Goal: Find specific page/section: Find specific page/section

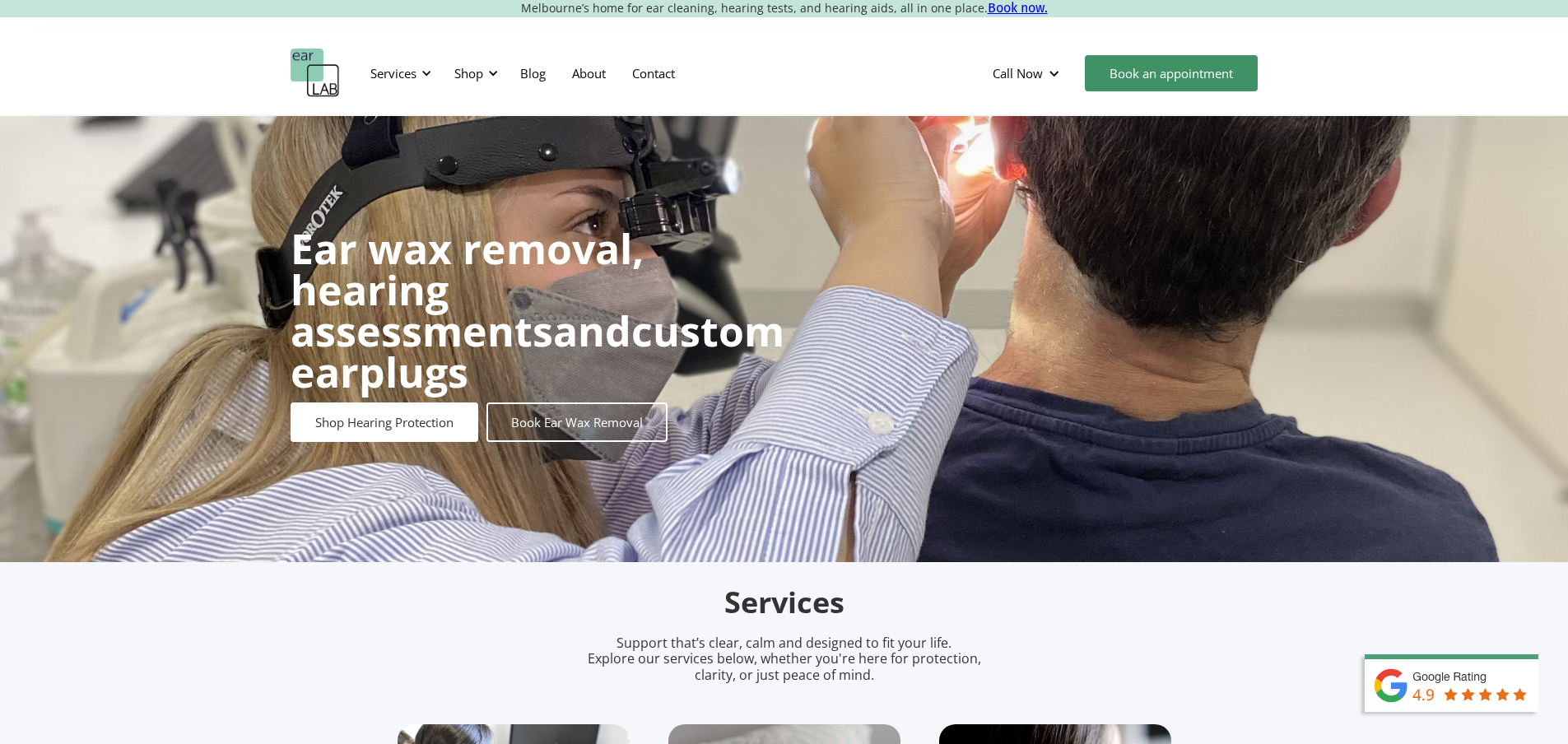
click at [493, 76] on div at bounding box center [493, 74] width 12 height 12
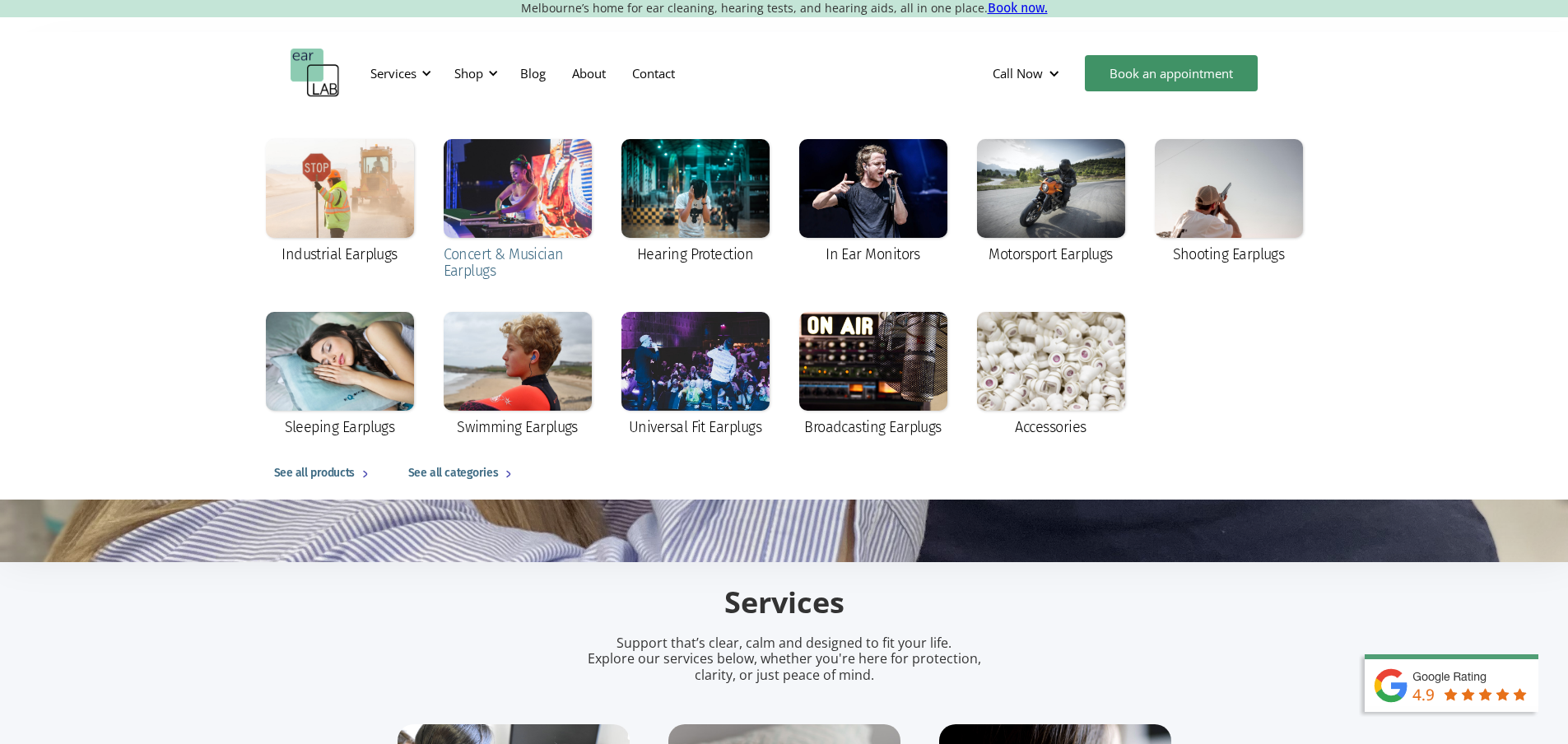
click at [539, 197] on div at bounding box center [517, 188] width 148 height 99
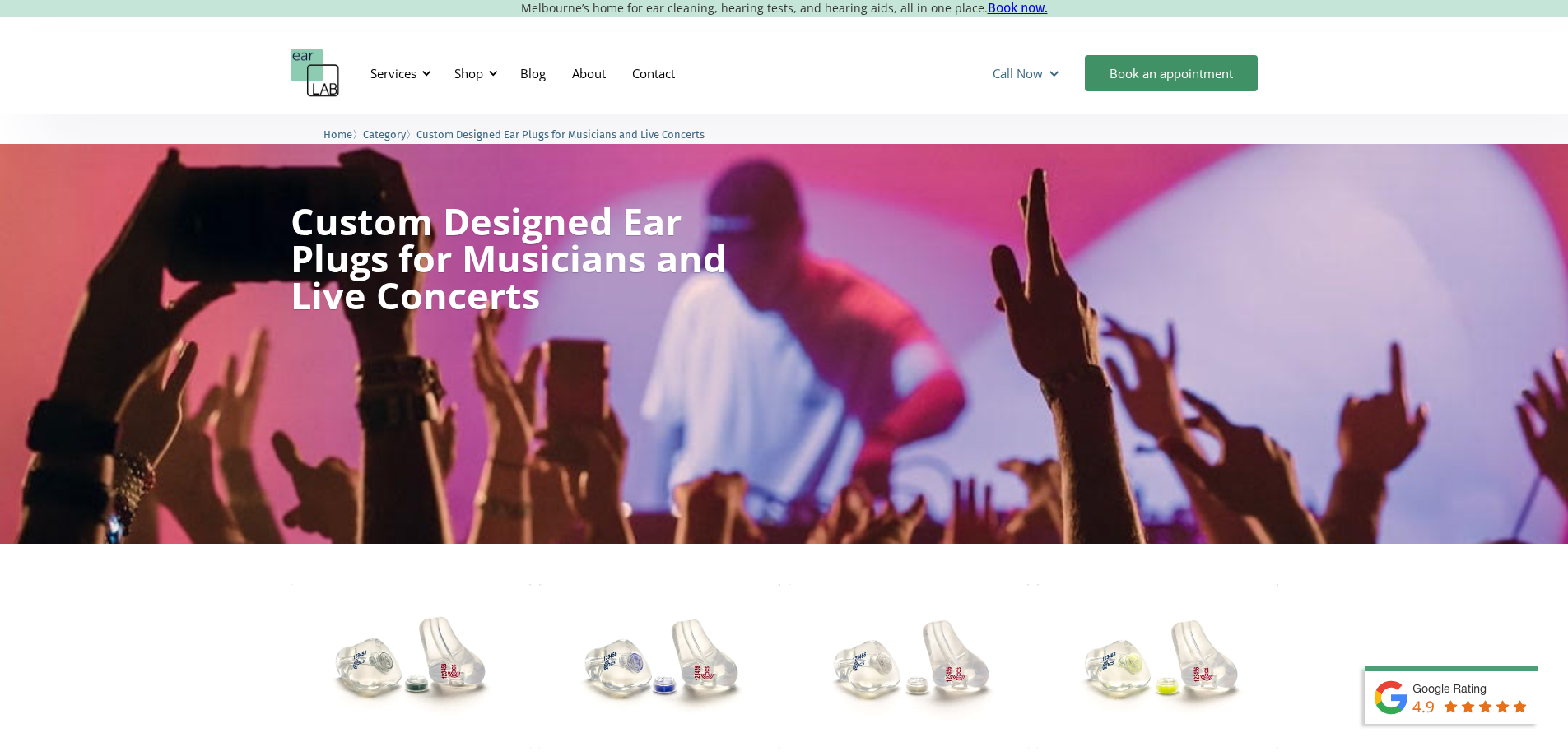
click at [1034, 64] on div "Call Now" at bounding box center [1028, 73] width 97 height 49
